Goal: Task Accomplishment & Management: Use online tool/utility

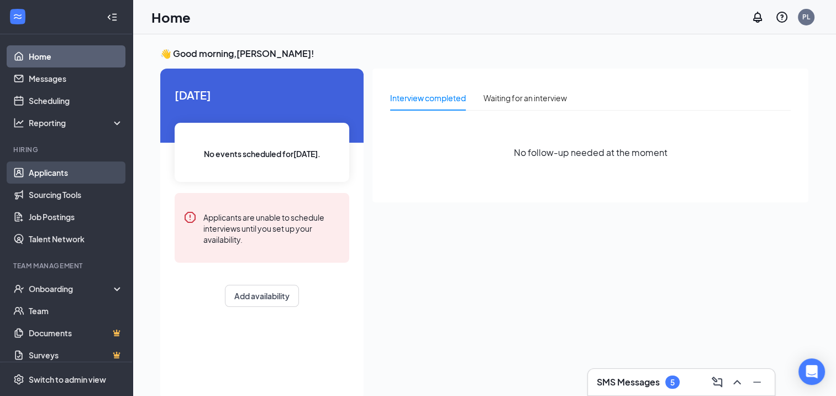
click at [48, 174] on link "Applicants" at bounding box center [76, 172] width 95 height 22
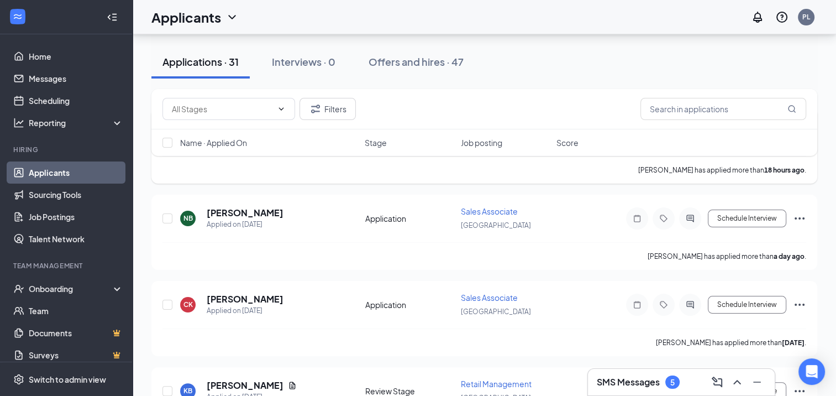
scroll to position [166, 0]
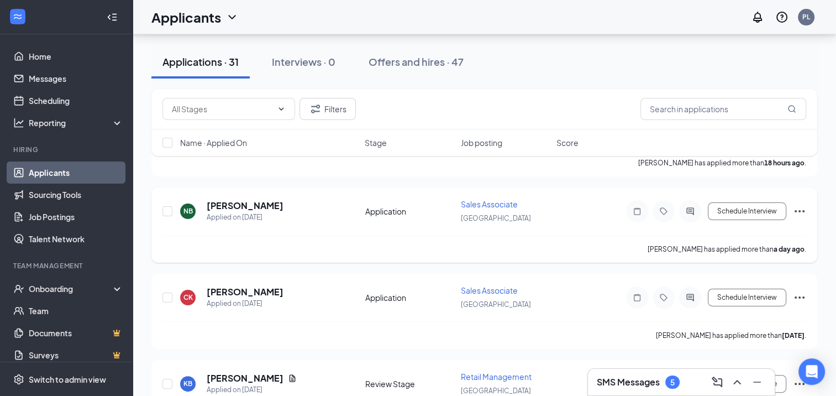
click at [794, 206] on icon "Ellipses" at bounding box center [799, 211] width 13 height 13
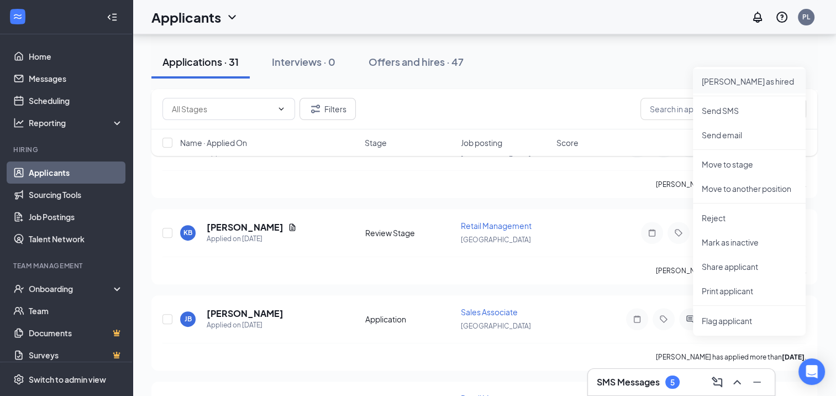
scroll to position [332, 0]
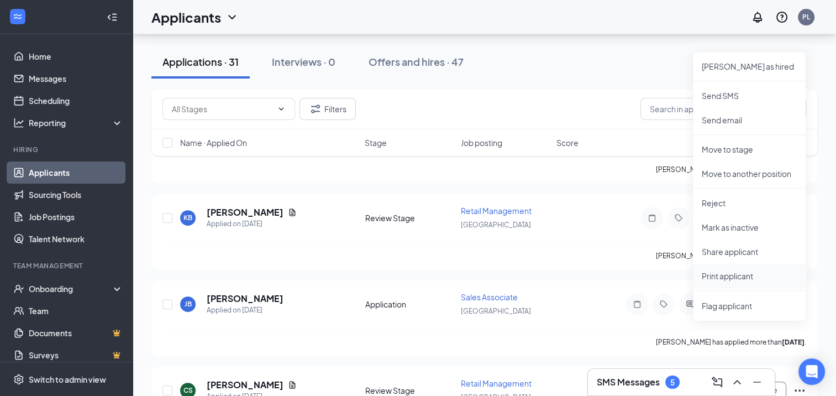
click at [734, 273] on p "Print applicant" at bounding box center [749, 275] width 95 height 11
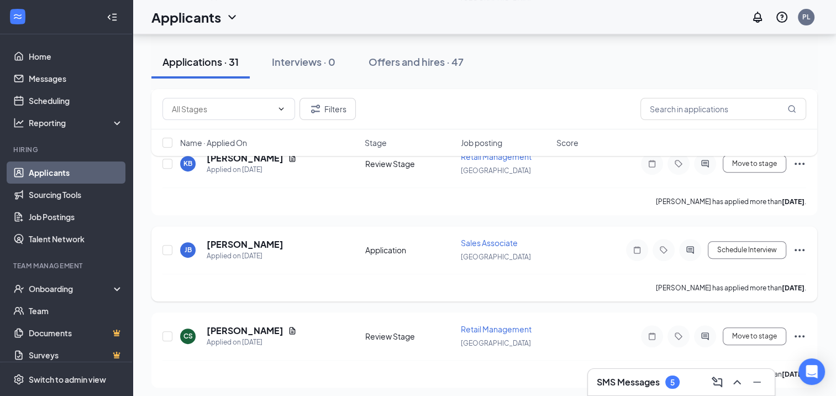
scroll to position [387, 0]
click at [801, 243] on icon "Ellipses" at bounding box center [799, 248] width 13 height 13
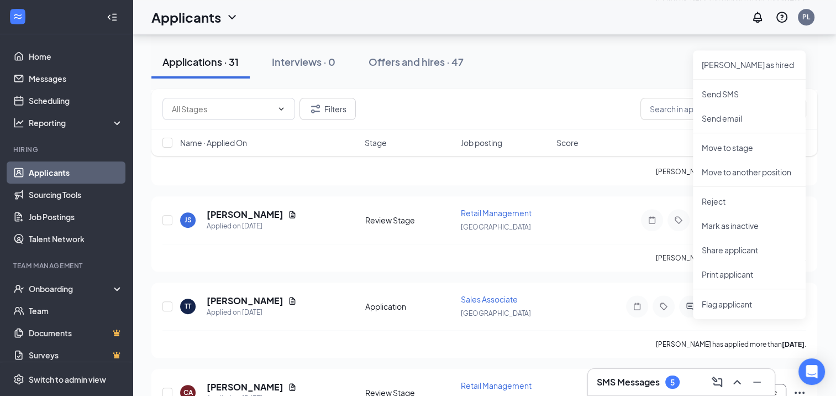
scroll to position [608, 0]
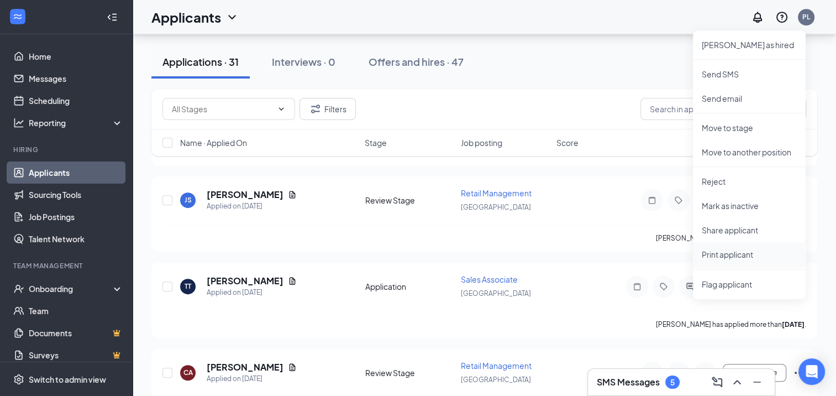
click at [720, 253] on p "Print applicant" at bounding box center [749, 254] width 95 height 11
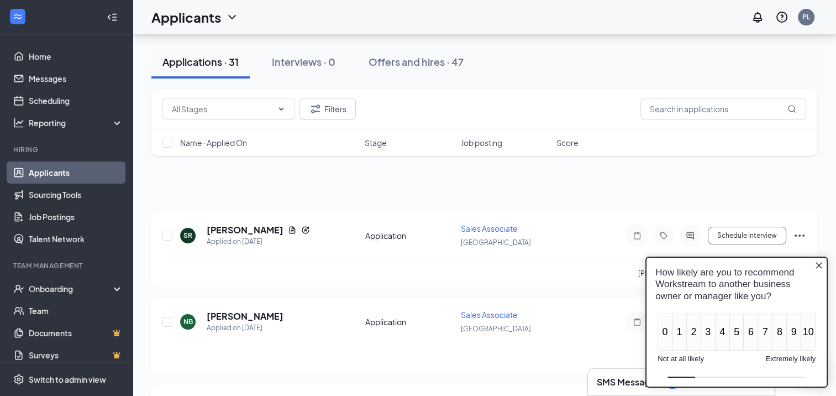
scroll to position [0, 0]
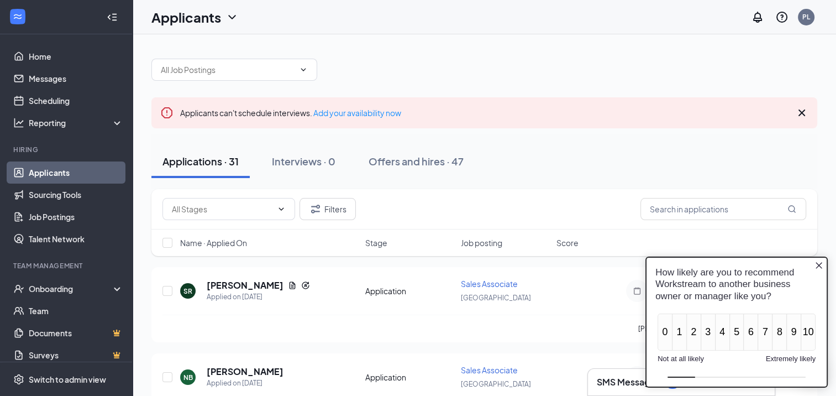
click at [825, 261] on div "How likely are you to recommend Workstream to another business owner or manager…" at bounding box center [737, 283] width 180 height 53
click at [820, 265] on icon "Close button" at bounding box center [819, 264] width 7 height 7
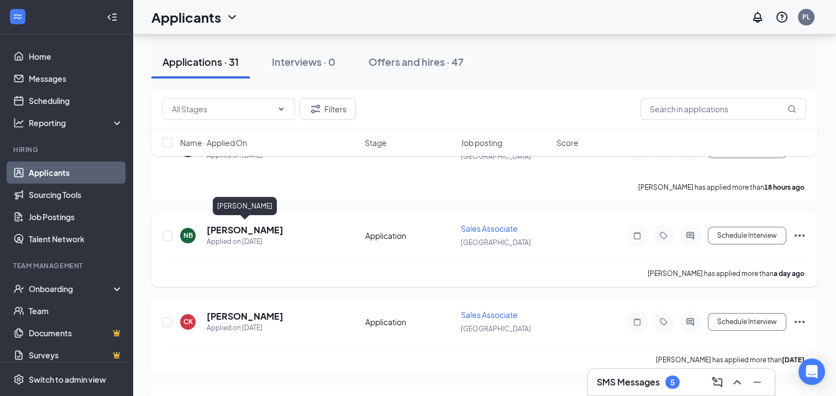
scroll to position [166, 0]
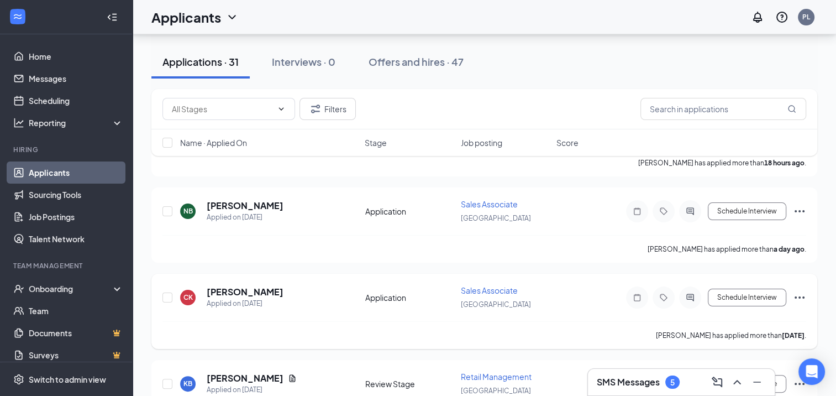
click at [796, 292] on icon "Ellipses" at bounding box center [799, 297] width 13 height 13
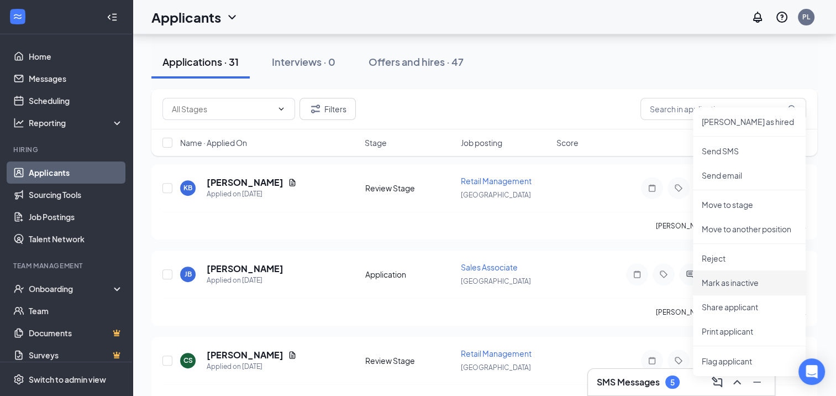
scroll to position [387, 0]
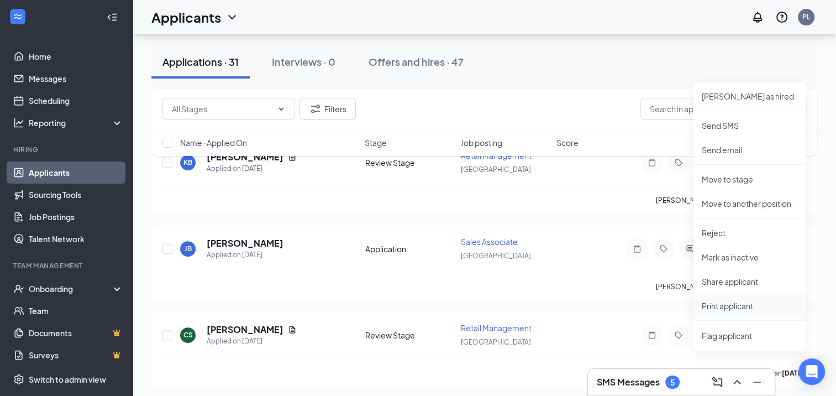
click at [710, 306] on p "Print applicant" at bounding box center [749, 305] width 95 height 11
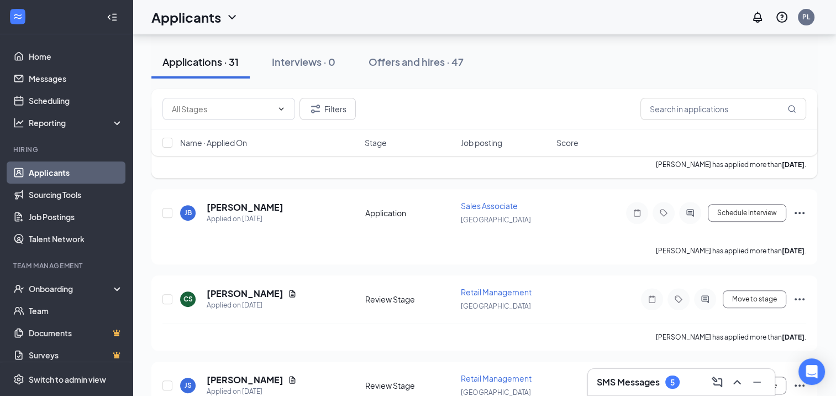
scroll to position [442, 0]
